Goal: Use online tool/utility: Utilize a website feature to perform a specific function

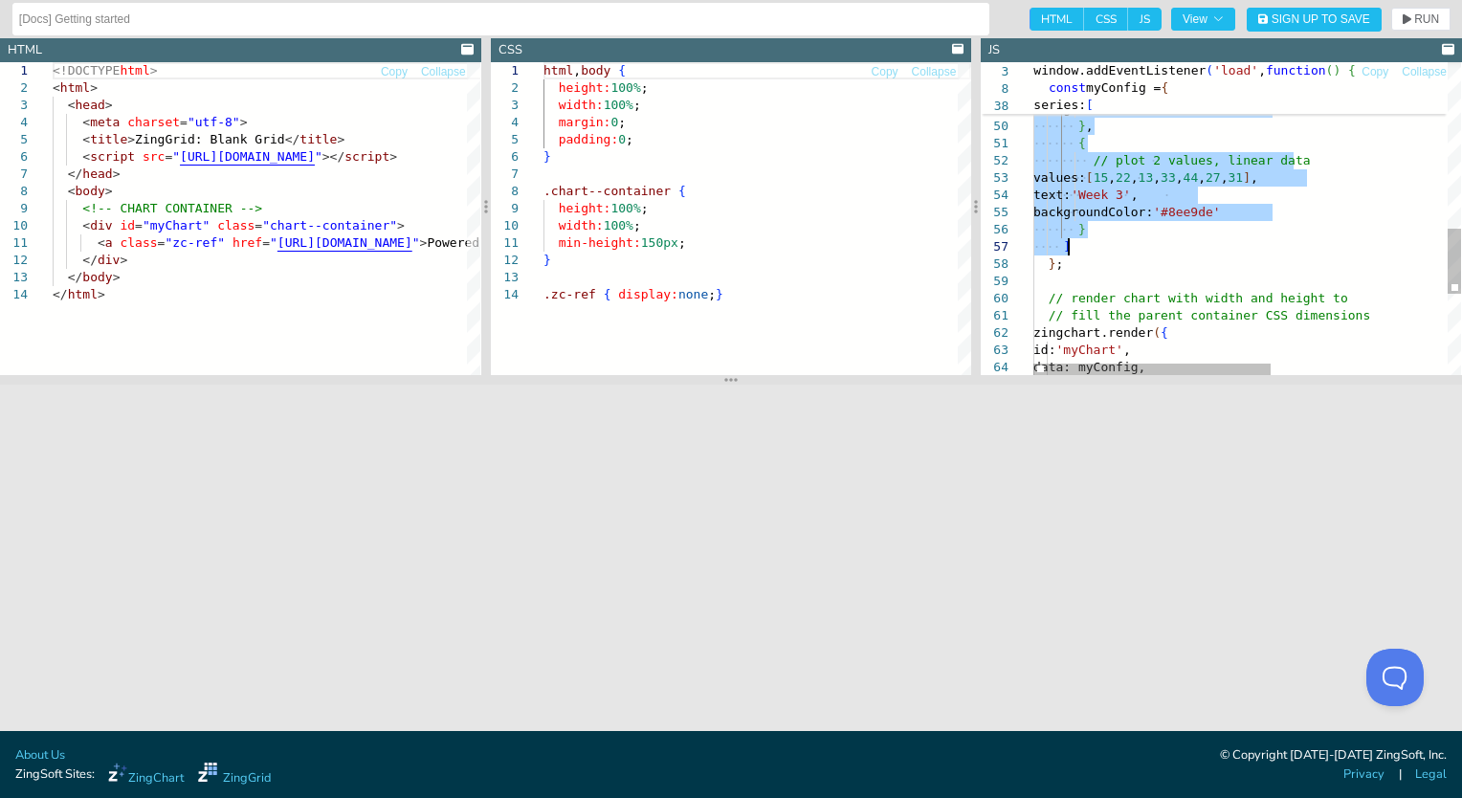
drag, startPoint x: 1059, startPoint y: 209, endPoint x: 1221, endPoint y: 244, distance: 165.6
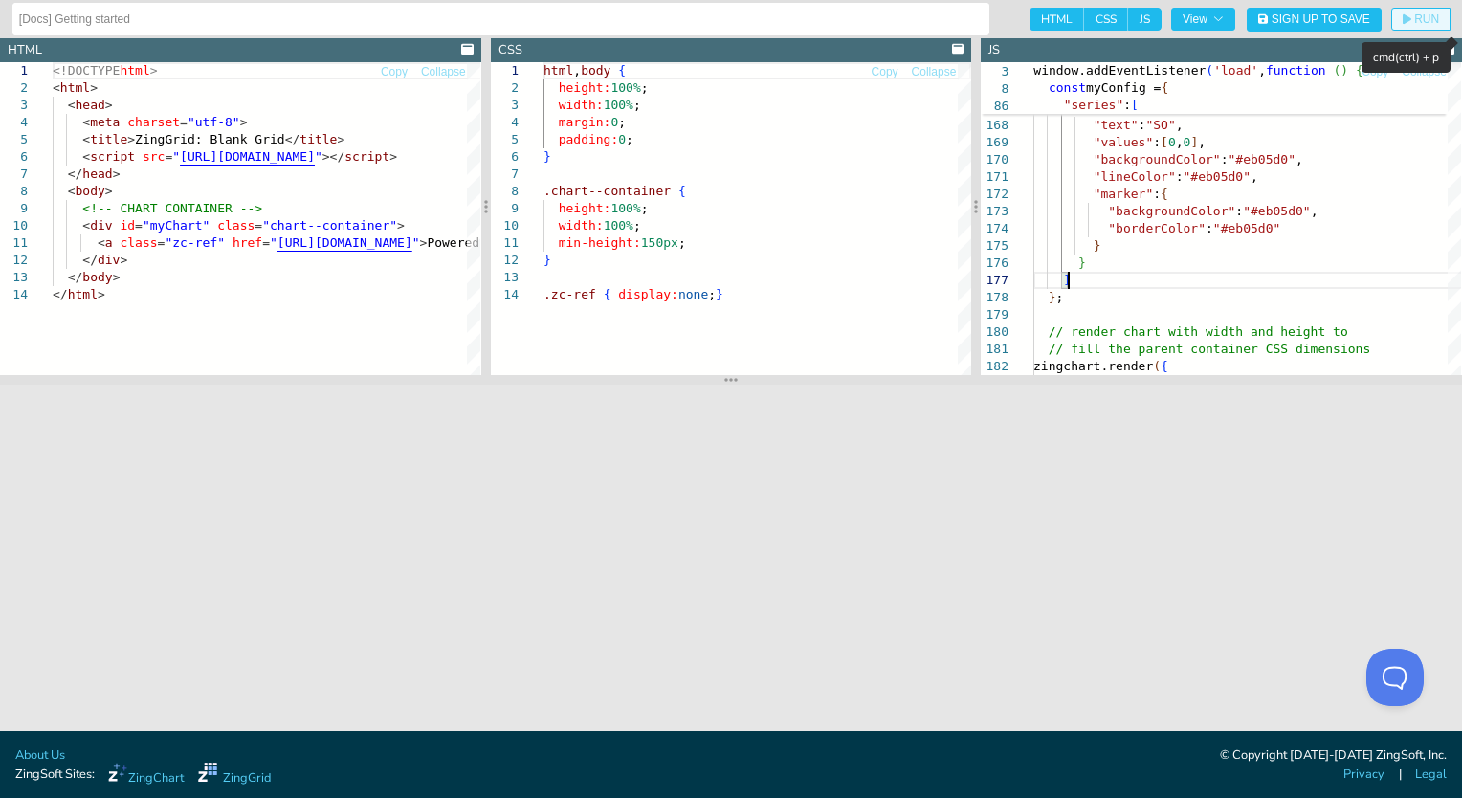
click at [1436, 13] on span "RUN" at bounding box center [1426, 18] width 25 height 11
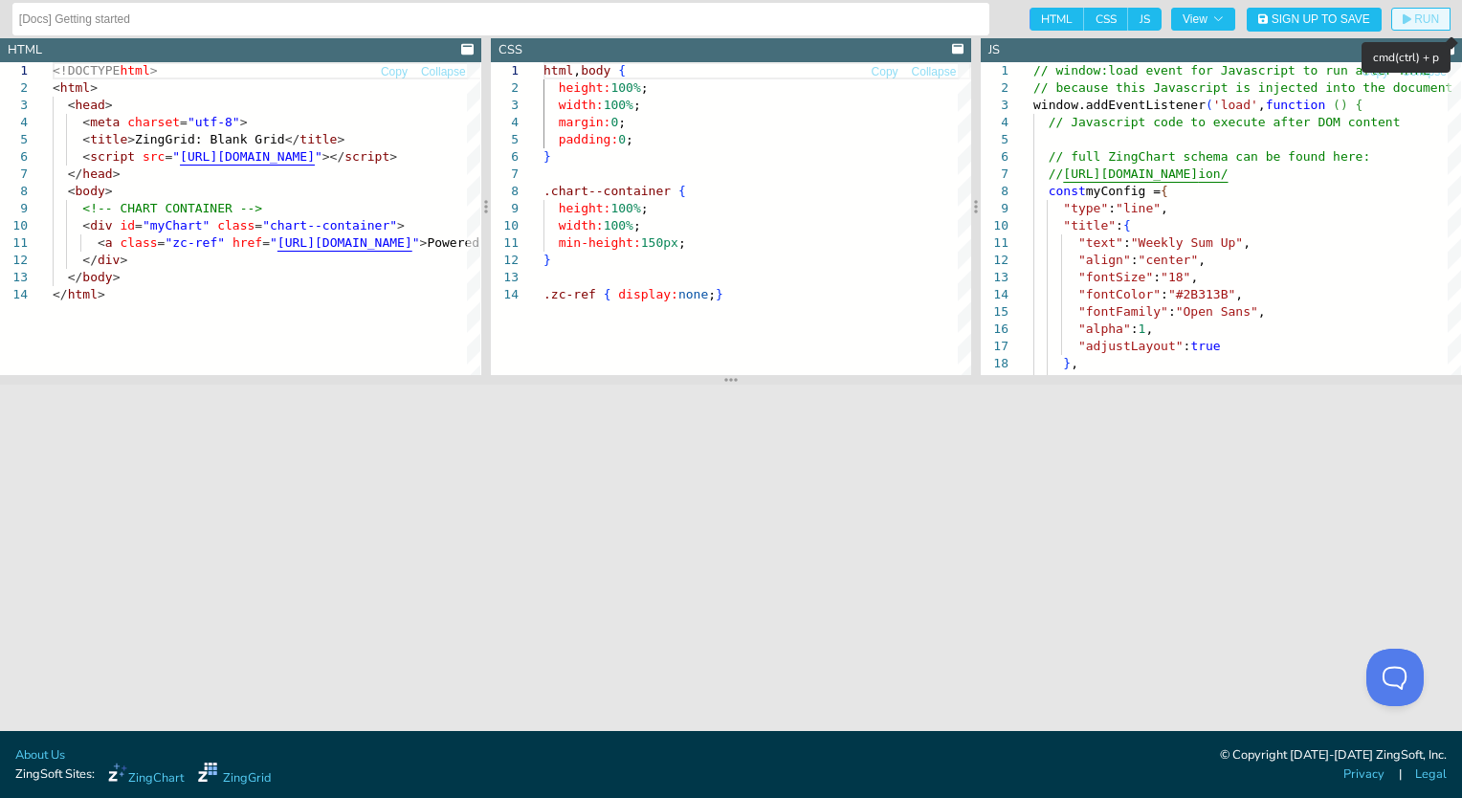
click at [1405, 19] on icon "button" at bounding box center [1407, 19] width 9 height 11
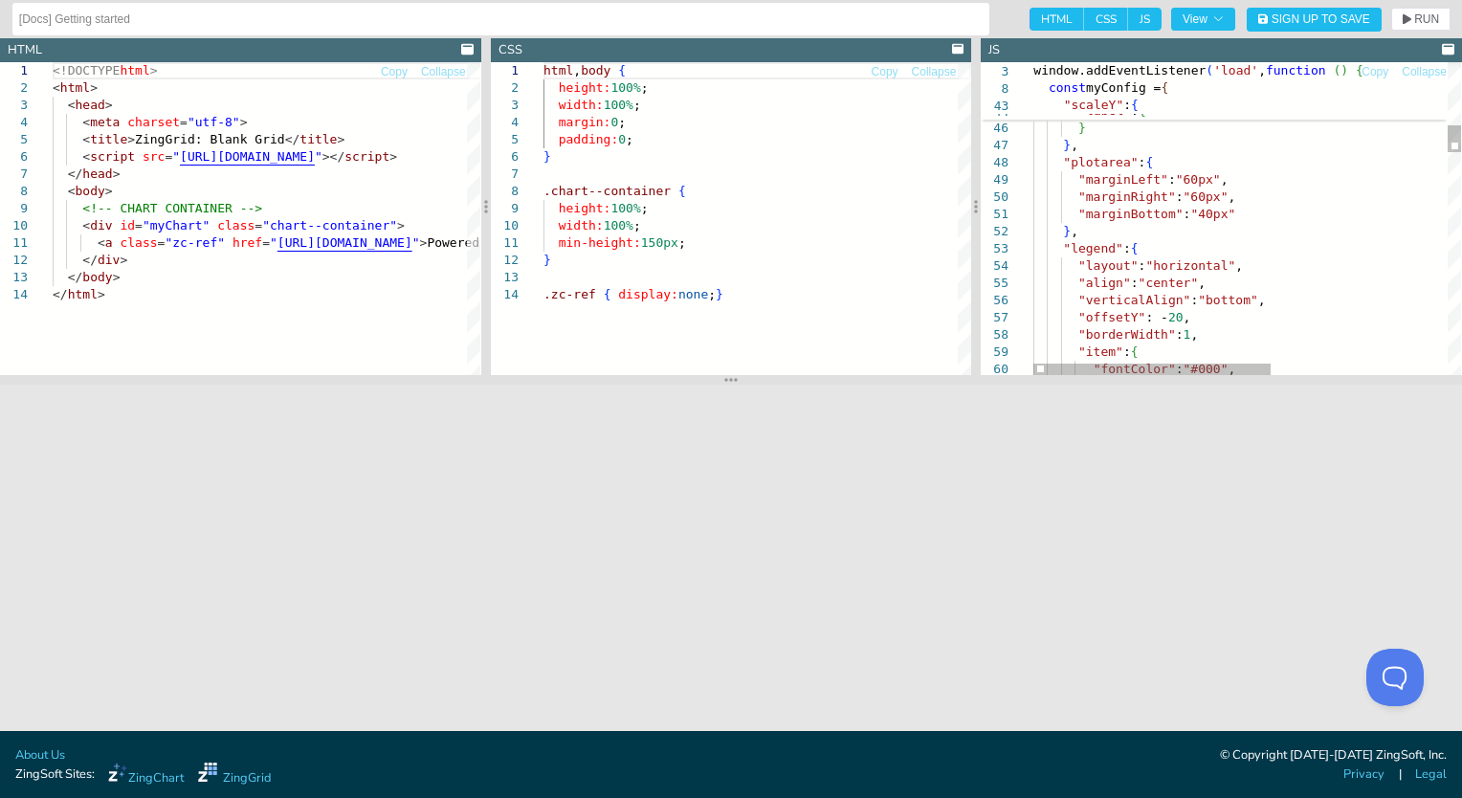
scroll to position [0, 33]
drag, startPoint x: 1151, startPoint y: 317, endPoint x: 1167, endPoint y: 319, distance: 16.4
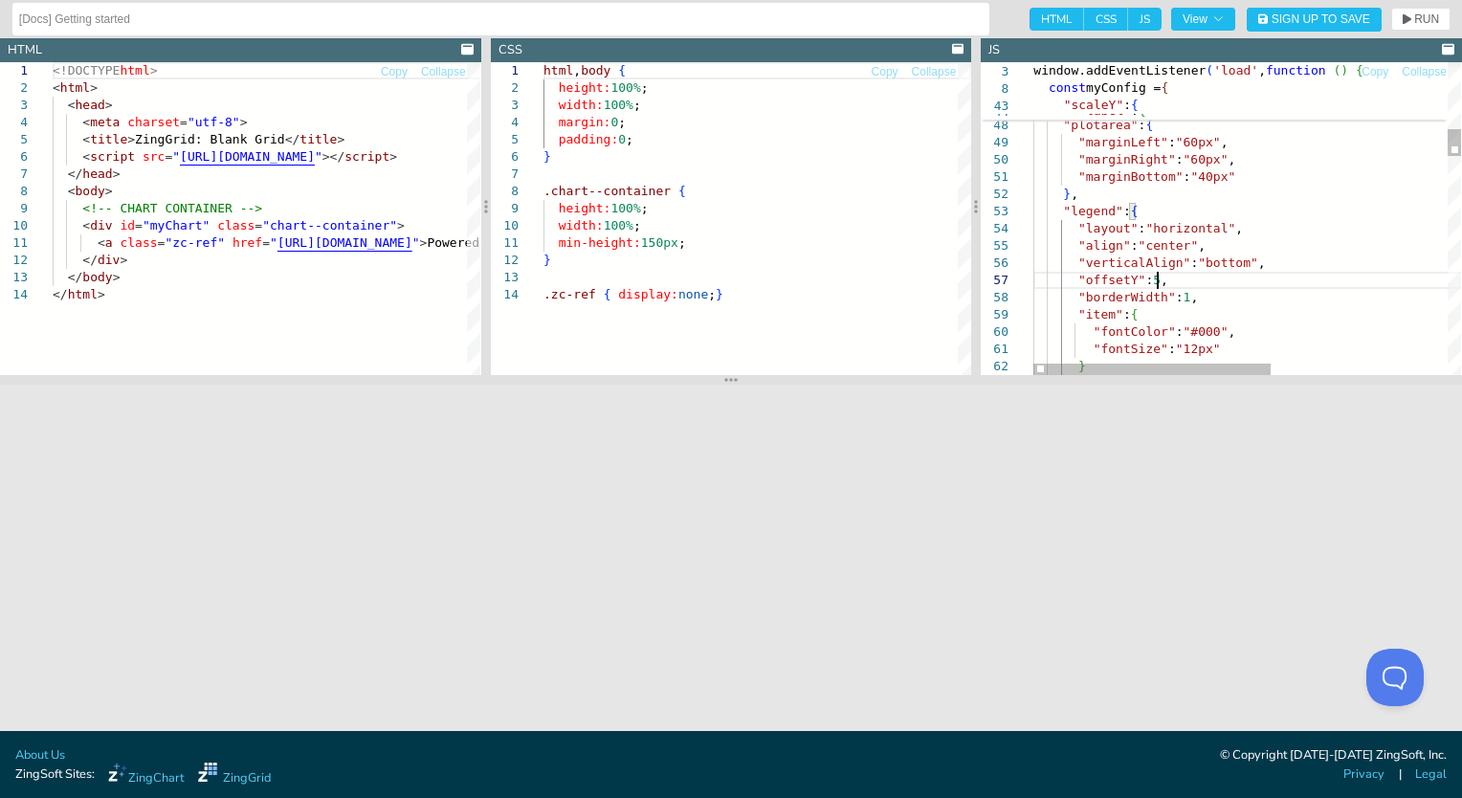
scroll to position [103, 128]
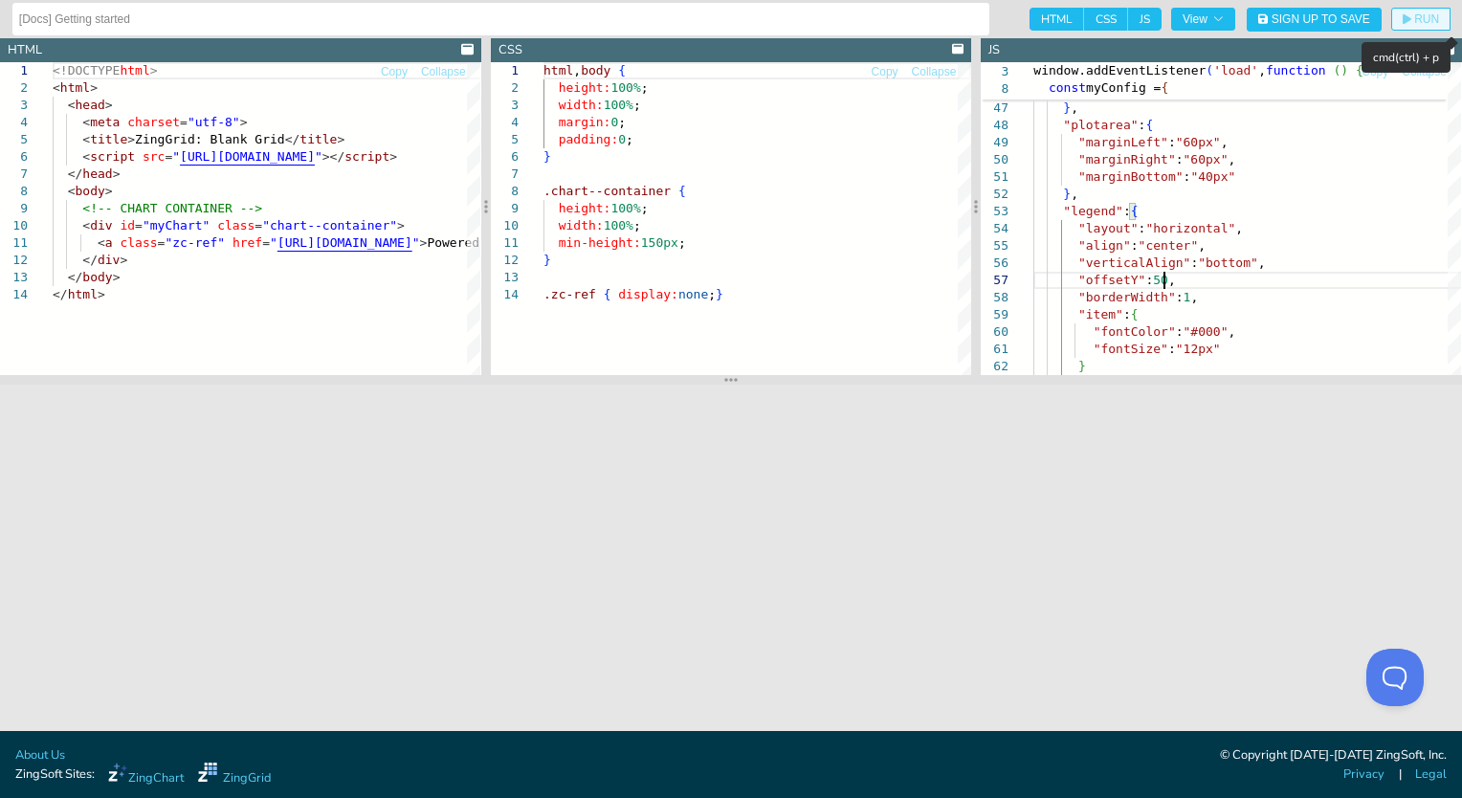
click at [1411, 25] on button "RUN" at bounding box center [1420, 19] width 59 height 23
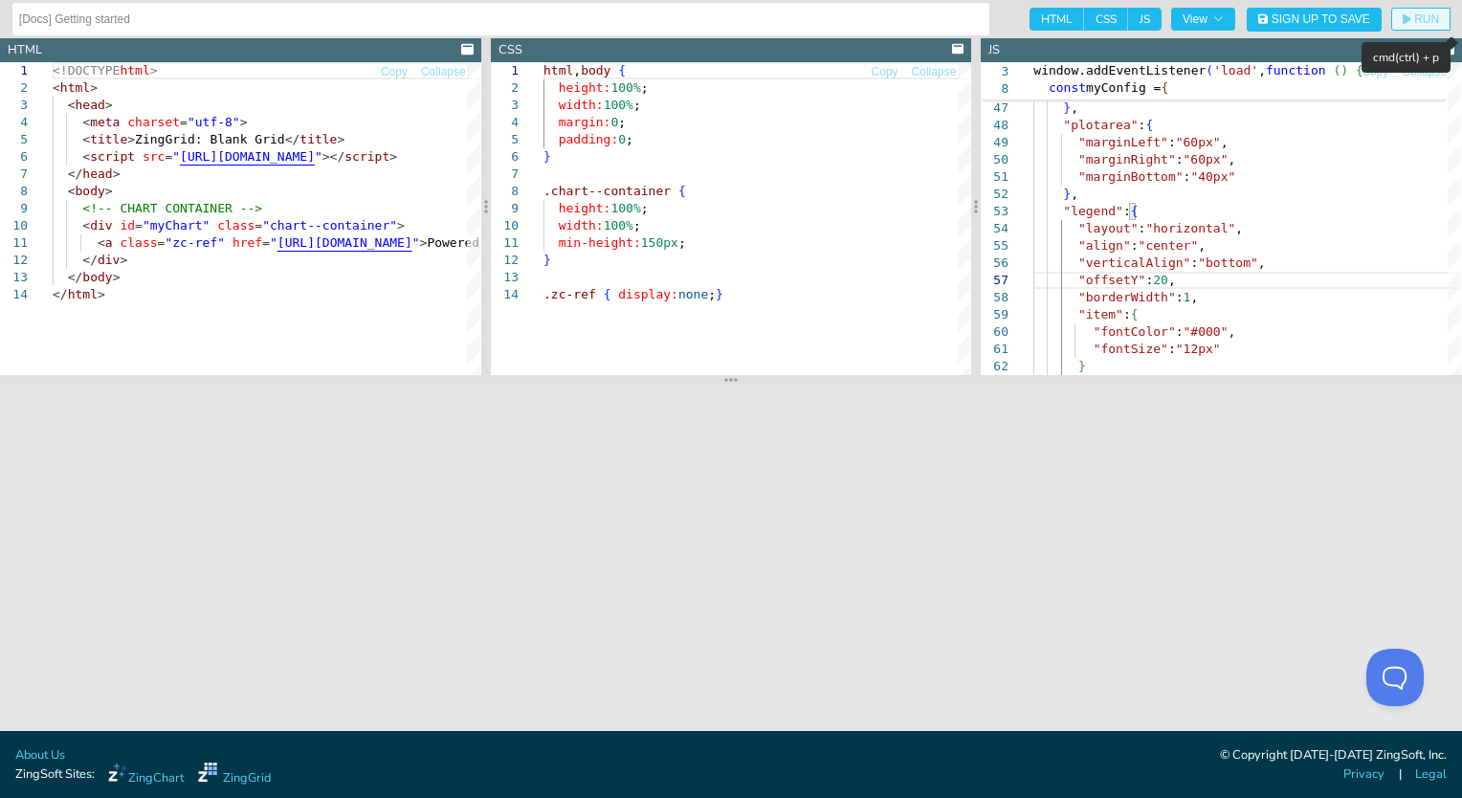
click at [1424, 23] on span "RUN" at bounding box center [1426, 18] width 25 height 11
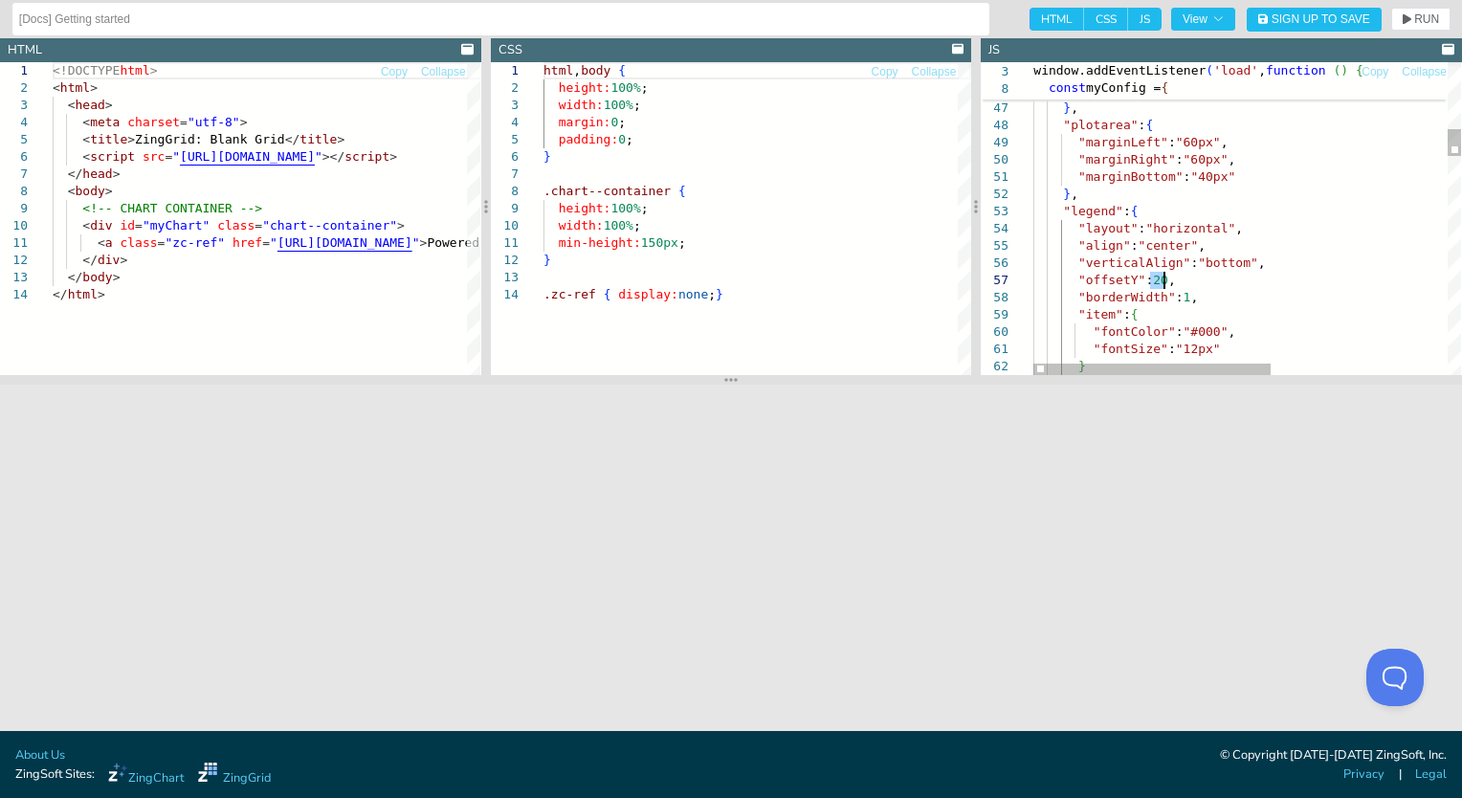
drag, startPoint x: 1240, startPoint y: 180, endPoint x: 1245, endPoint y: 160, distance: 20.7
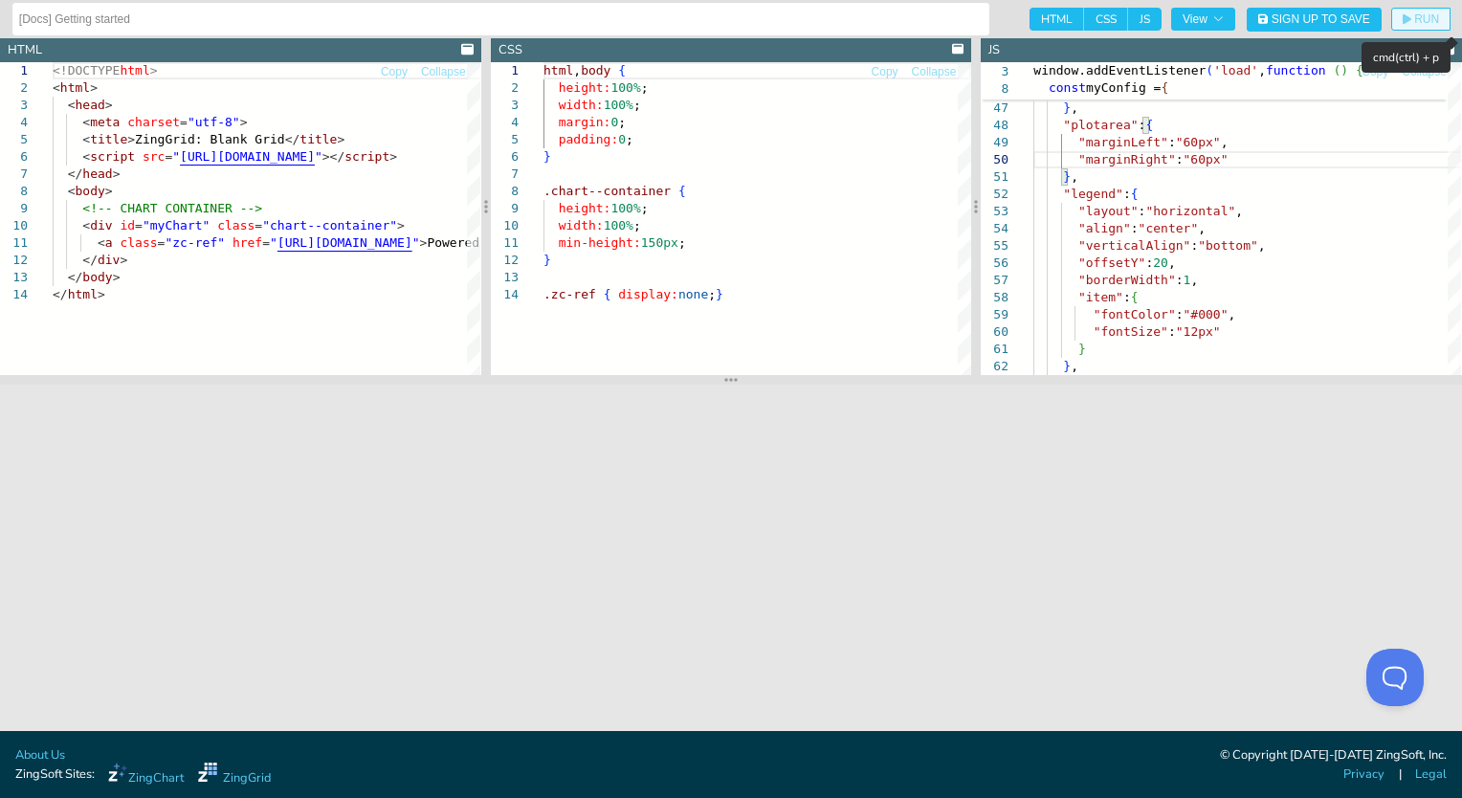
click at [1397, 25] on button "RUN" at bounding box center [1420, 19] width 59 height 23
click at [1417, 29] on button "RUN" at bounding box center [1420, 19] width 59 height 23
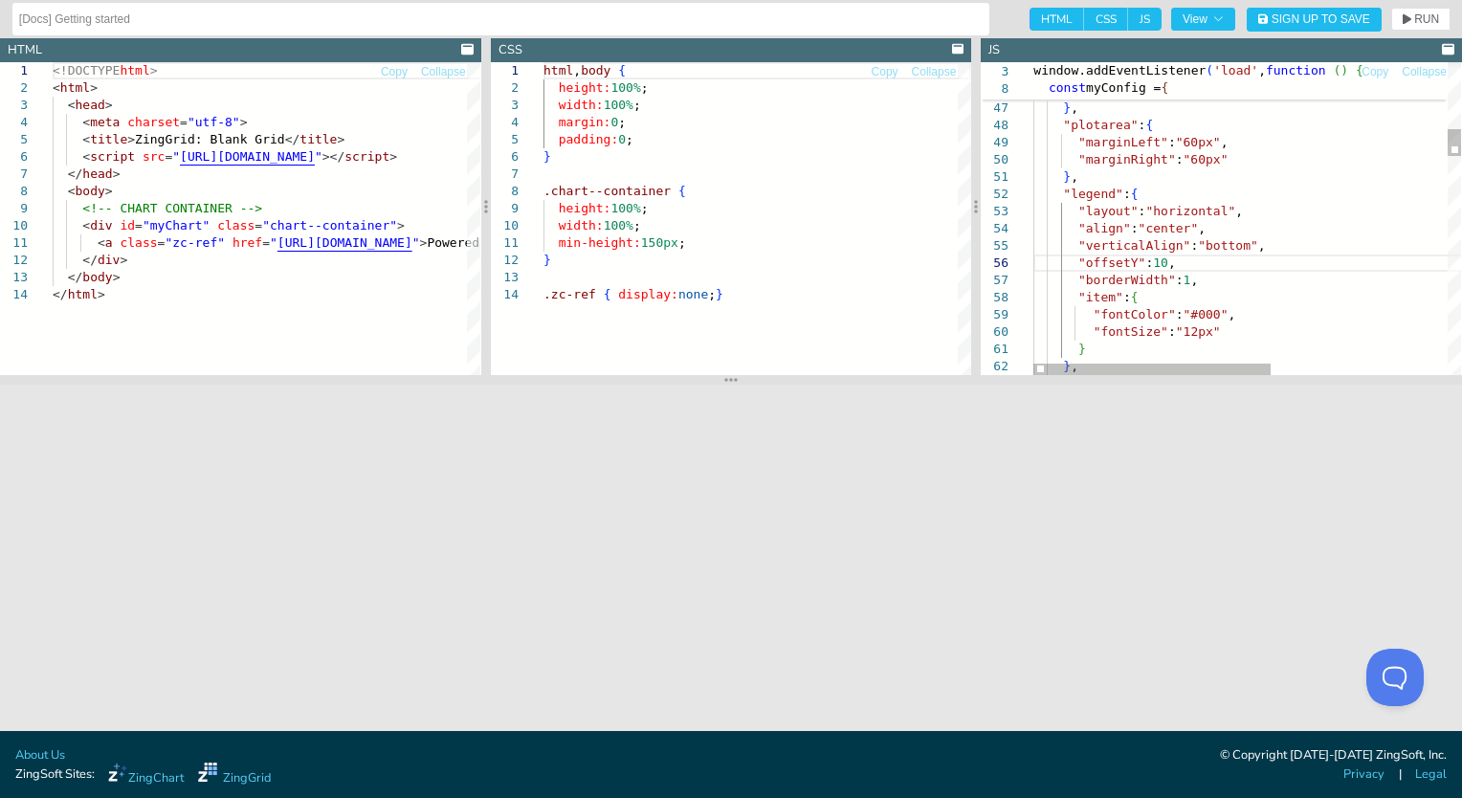
drag, startPoint x: 1183, startPoint y: 260, endPoint x: 1279, endPoint y: 249, distance: 97.3
type textarea "}, "legend": { "layout": "horizontal", "align": "center", "verticalAlign": "bot…"
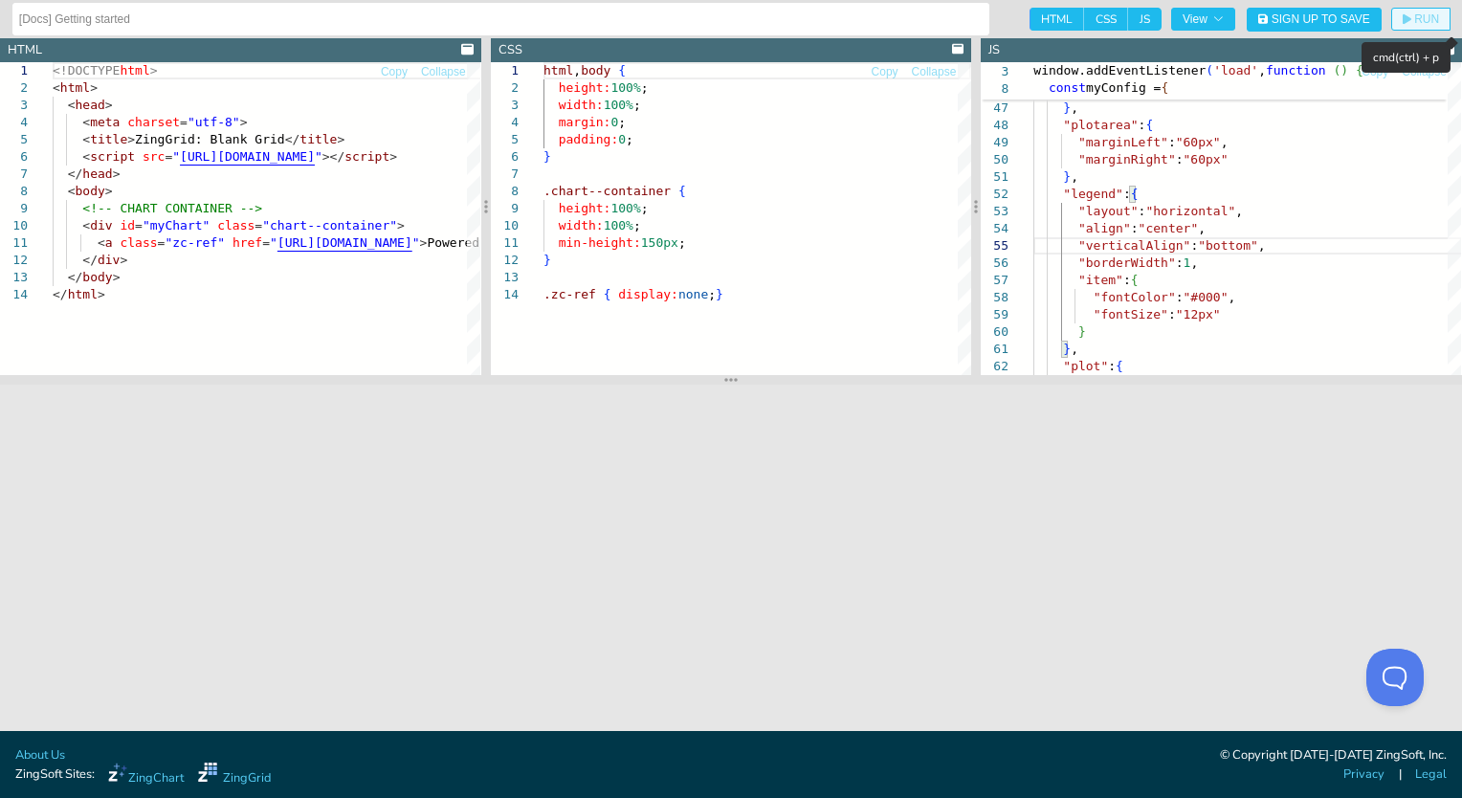
click at [1417, 17] on span "RUN" at bounding box center [1426, 18] width 25 height 11
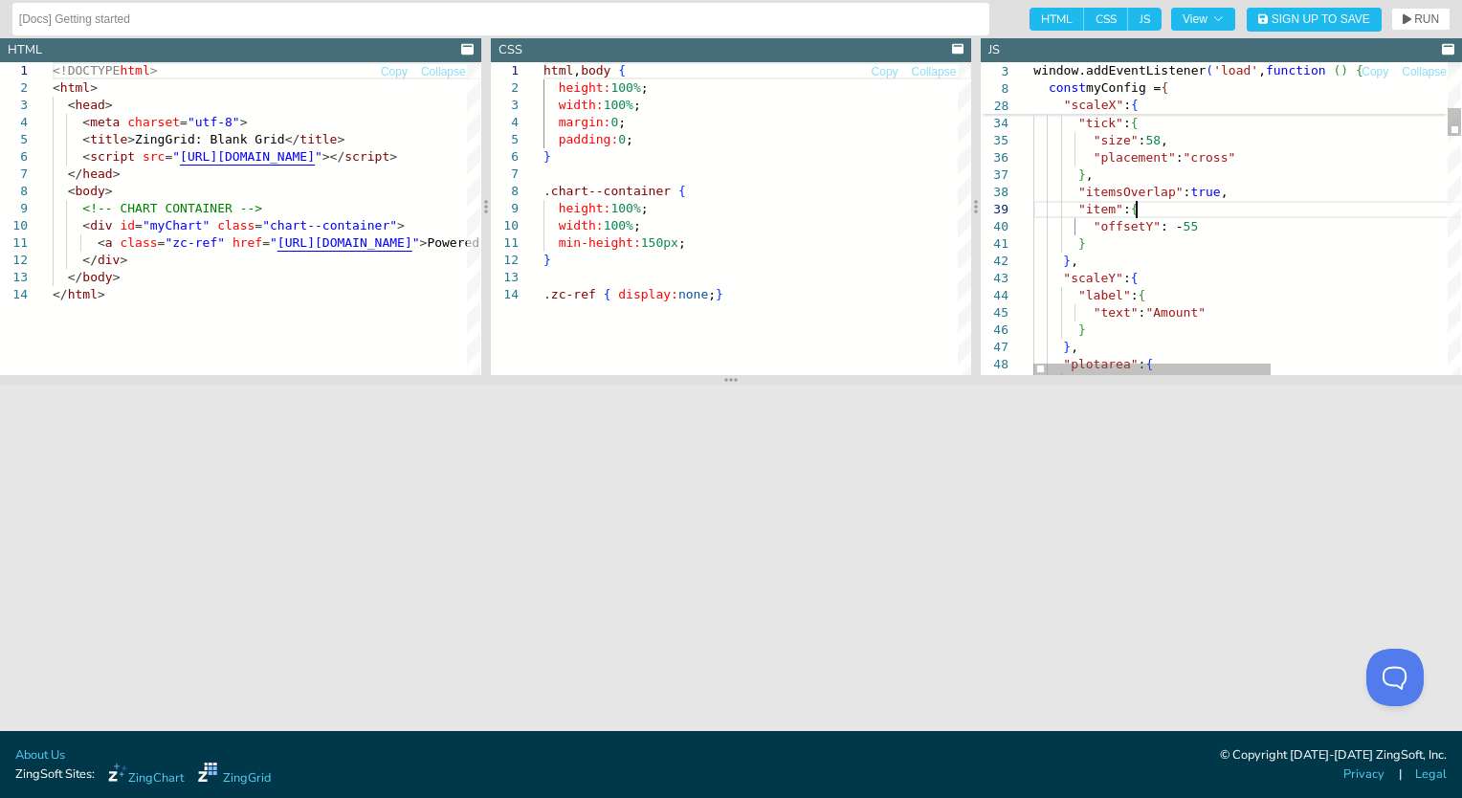
scroll to position [100, 197]
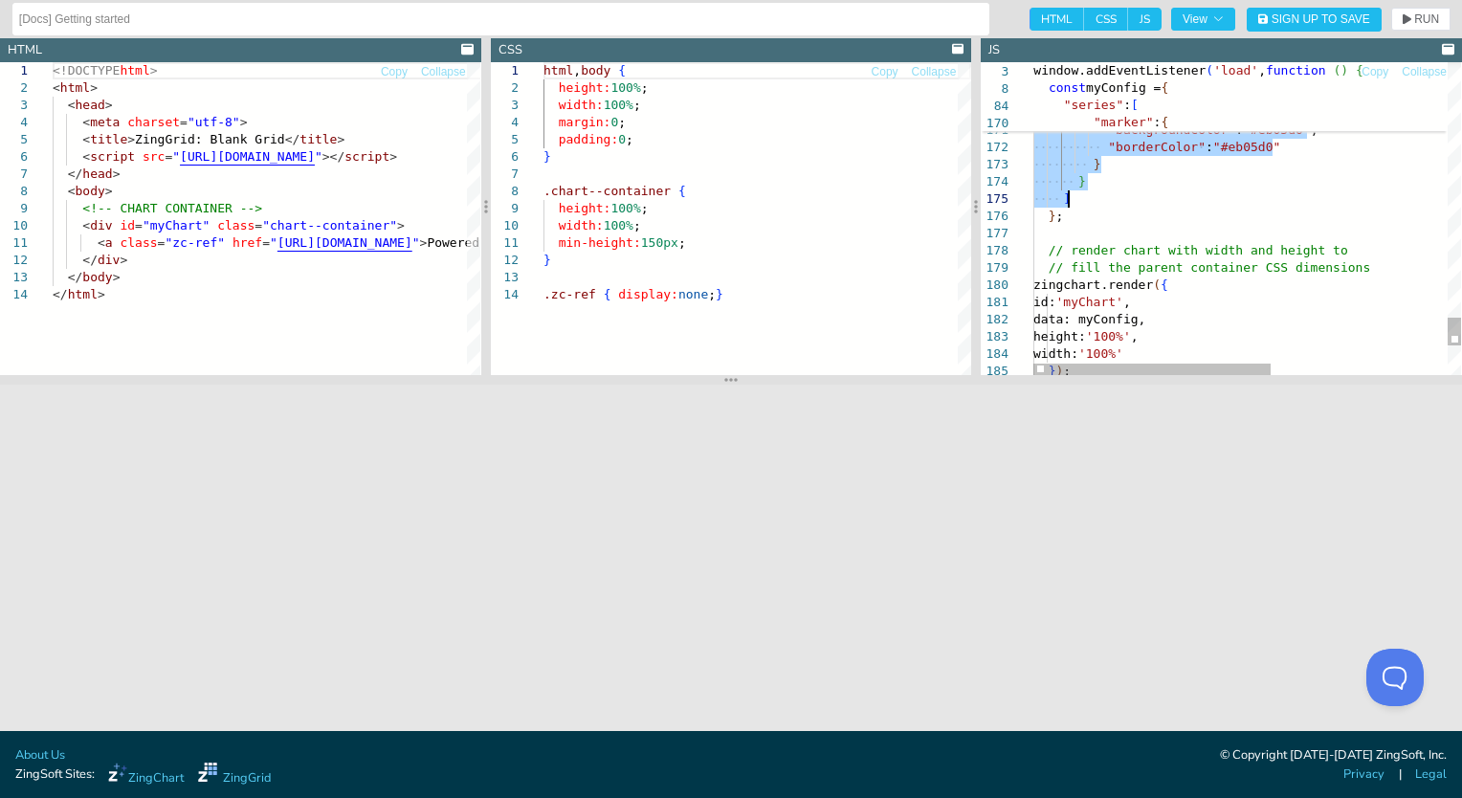
drag, startPoint x: 1059, startPoint y: 206, endPoint x: 1103, endPoint y: 195, distance: 45.3
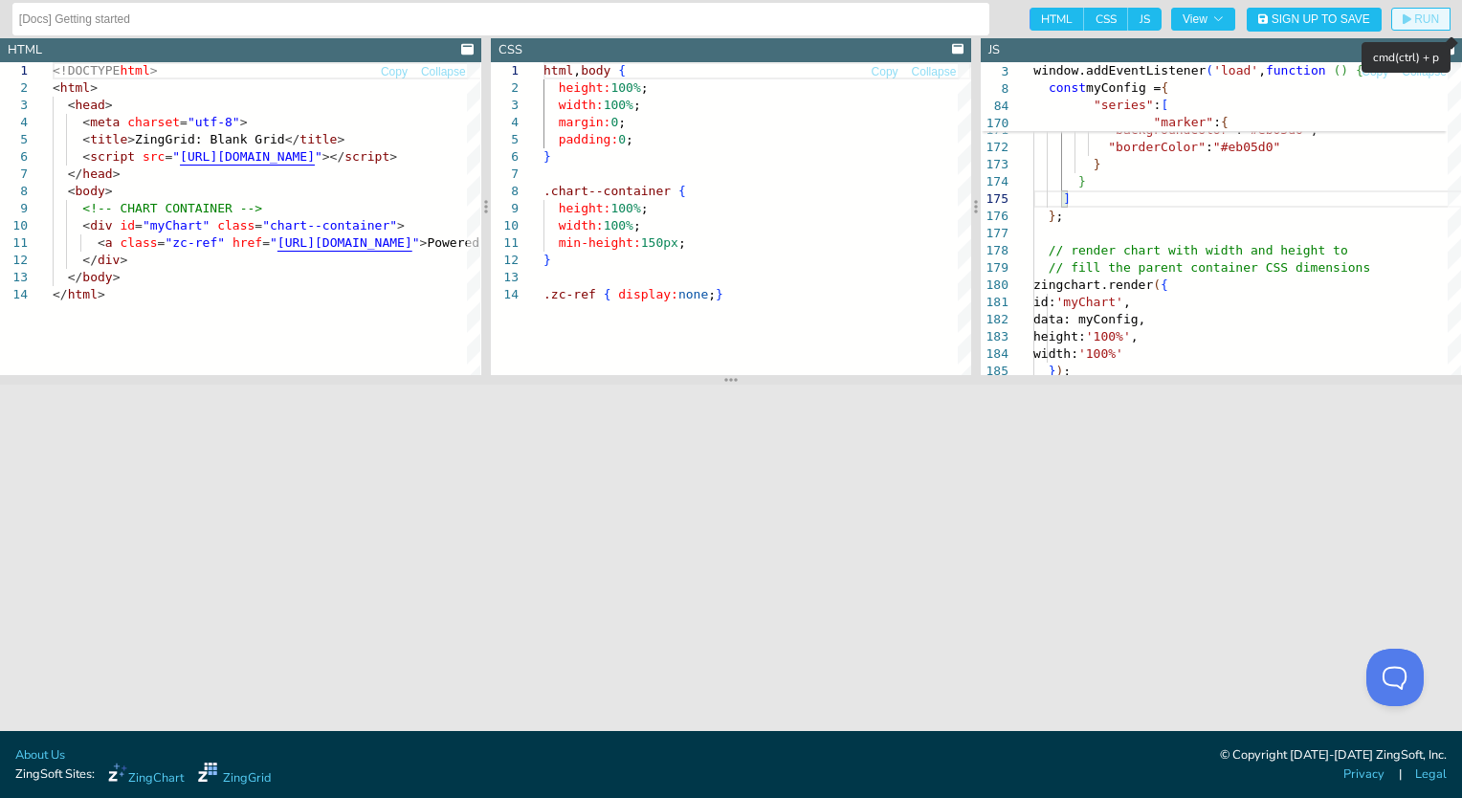
click at [1424, 13] on span "RUN" at bounding box center [1426, 18] width 25 height 11
click at [1425, 20] on span "RUN" at bounding box center [1426, 18] width 25 height 11
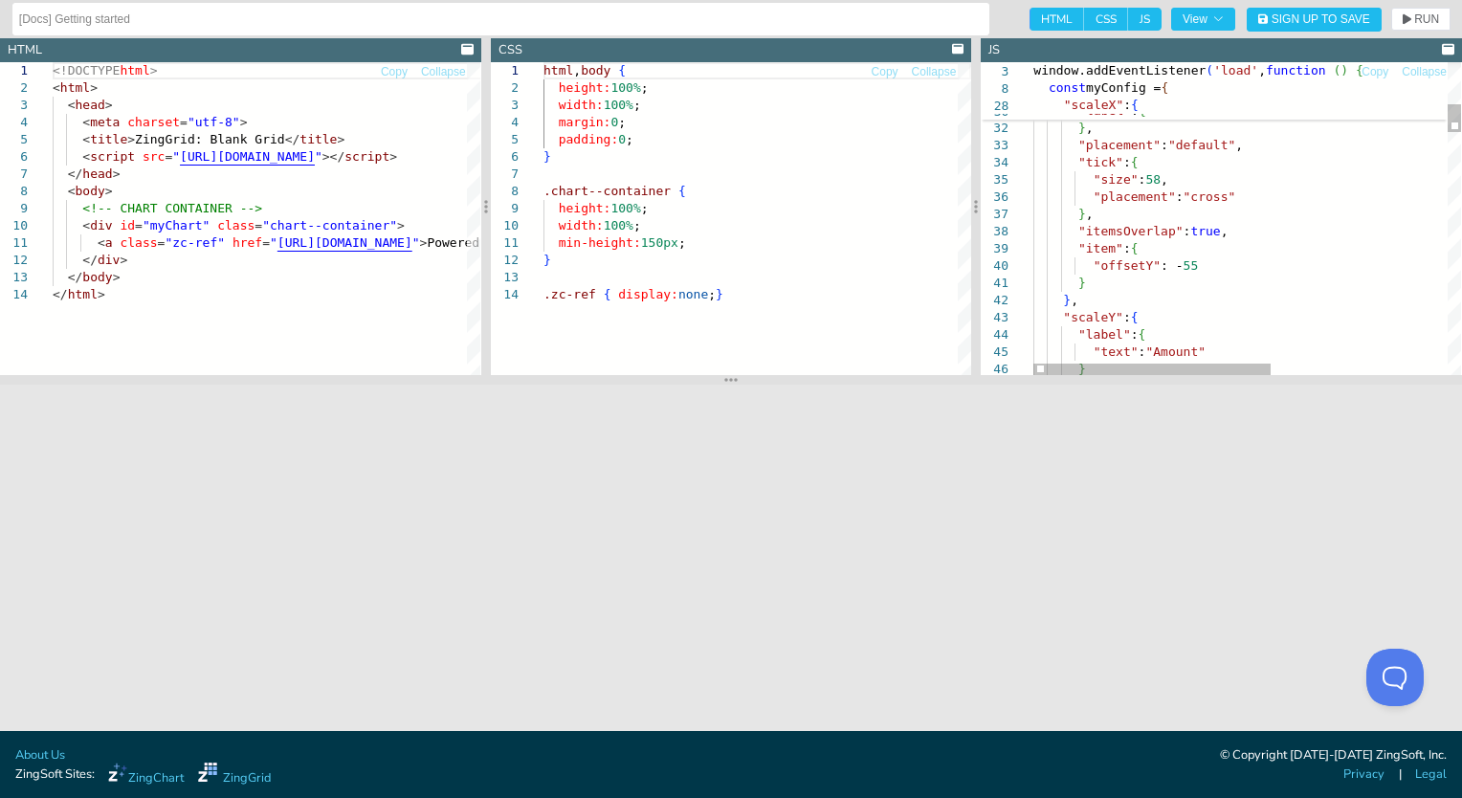
scroll to position [100, 33]
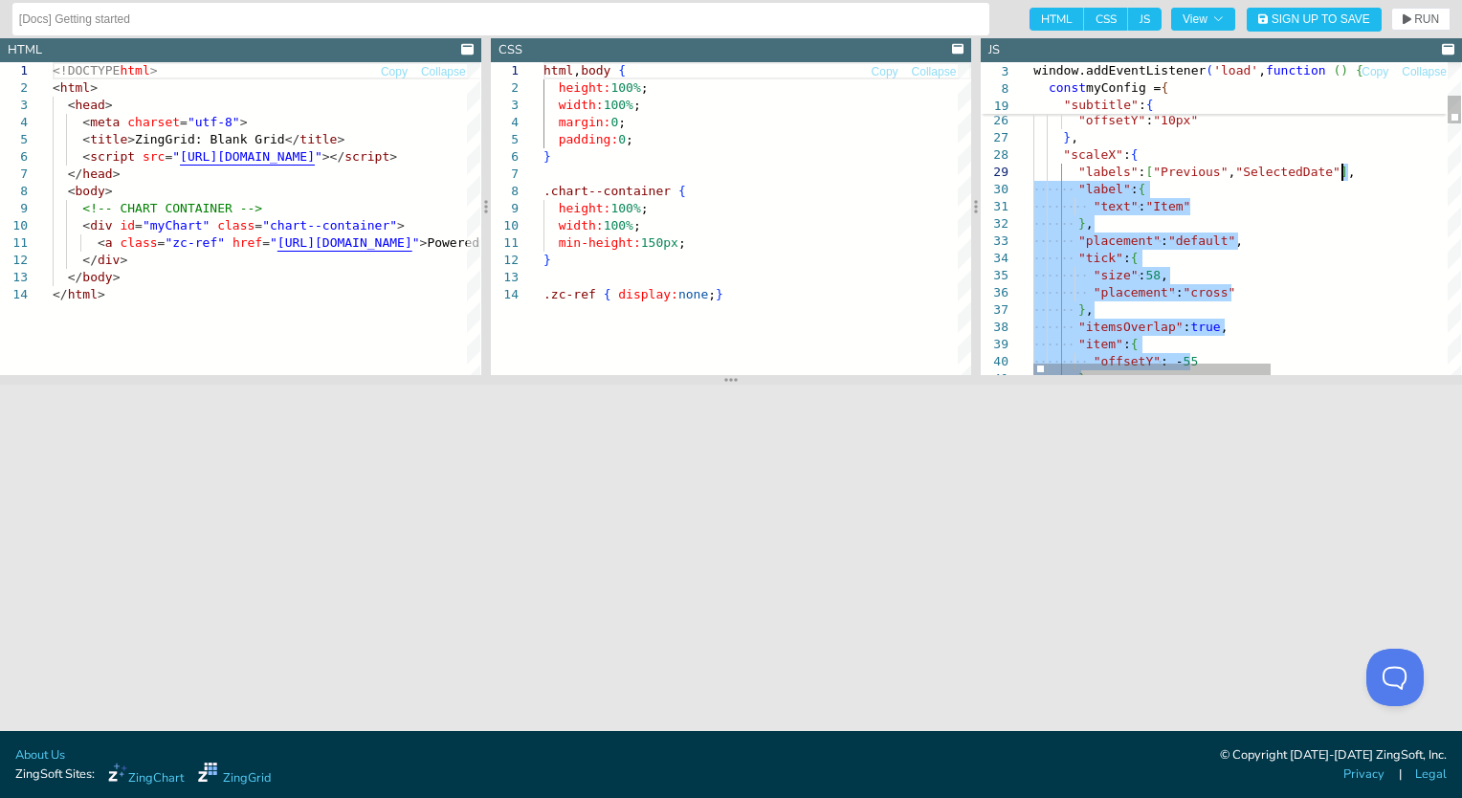
drag, startPoint x: 1107, startPoint y: 289, endPoint x: 1351, endPoint y: 177, distance: 268.5
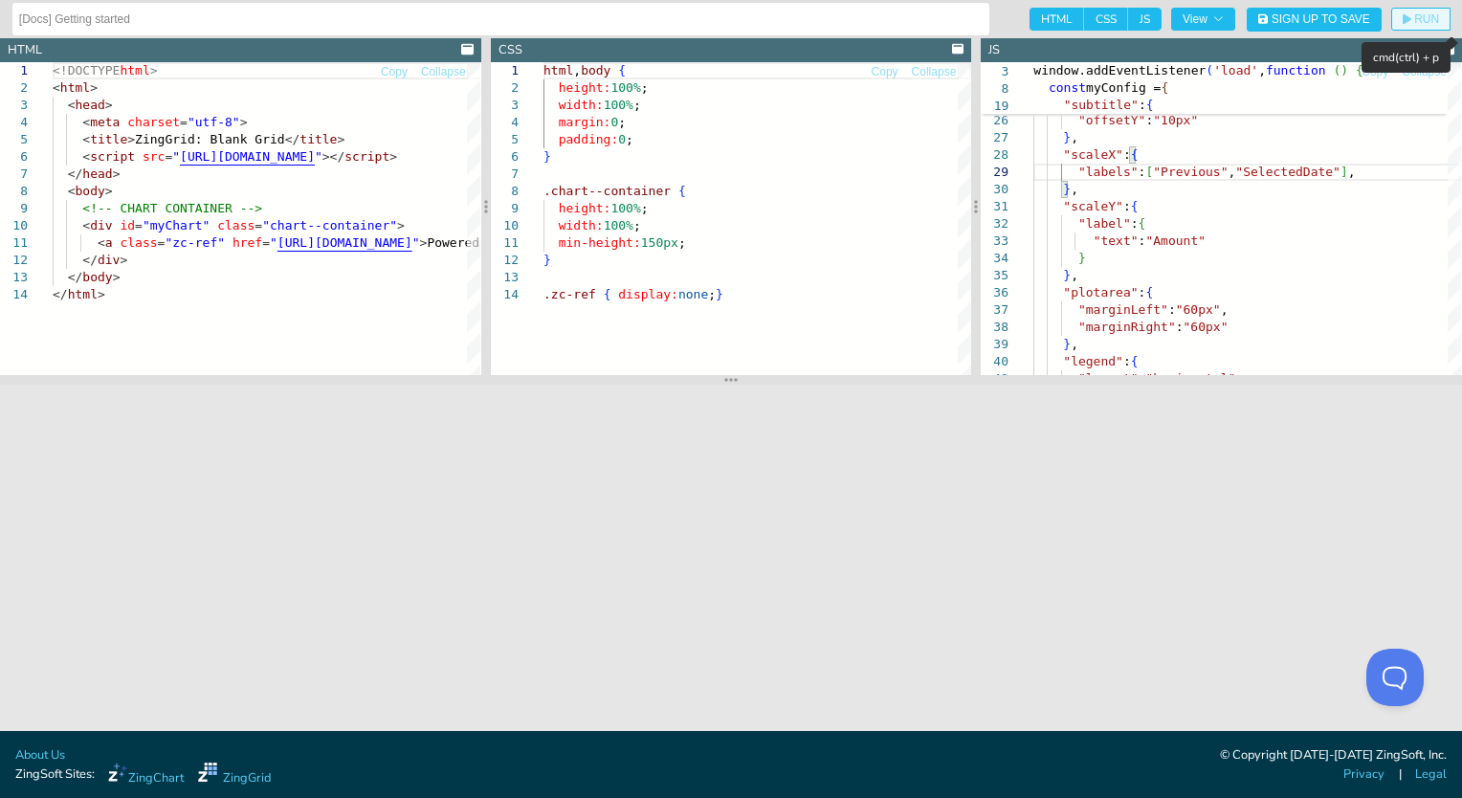
click at [1425, 25] on span "RUN" at bounding box center [1426, 18] width 25 height 11
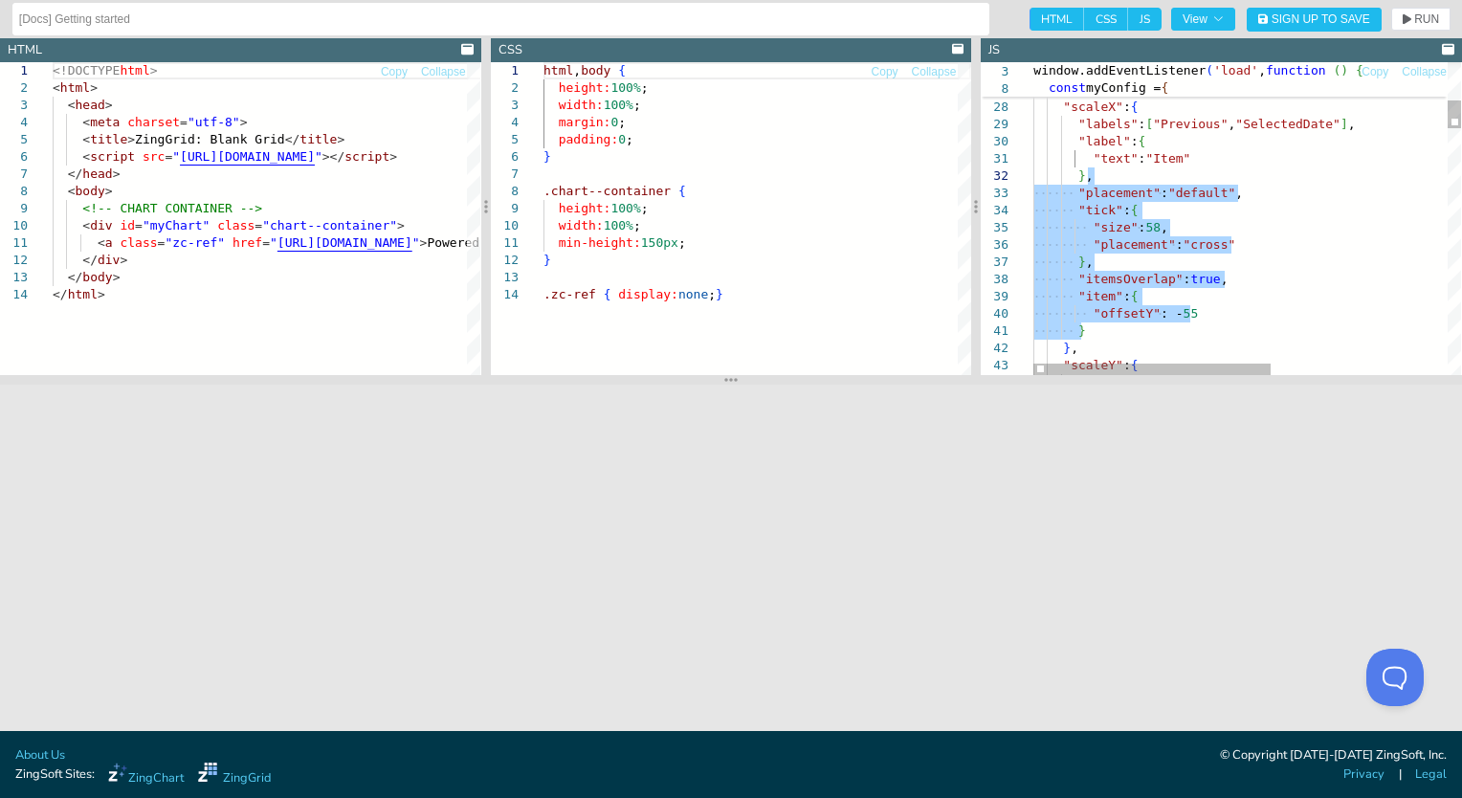
drag, startPoint x: 1111, startPoint y: 324, endPoint x: 1189, endPoint y: 173, distance: 170.3
type textarea ""text": "Item" }, }, "scaleY": { "label": { "text": "Amount" } }, "plotarea": {…"
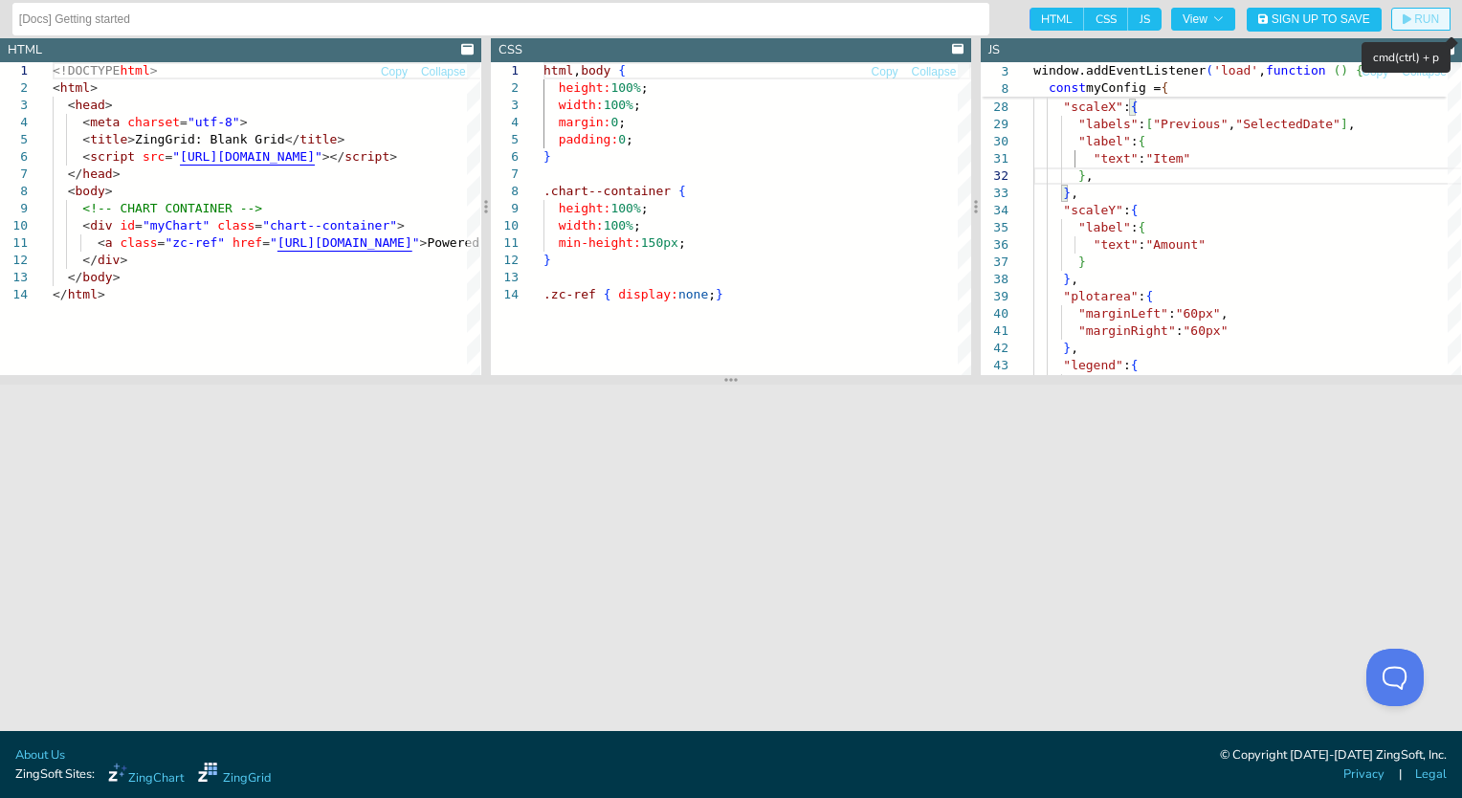
click at [1411, 16] on span "RUN" at bounding box center [1421, 18] width 36 height 11
